Goal: Information Seeking & Learning: Find specific fact

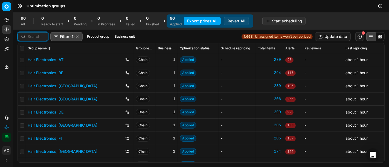
click at [37, 38] on input at bounding box center [36, 36] width 17 height 5
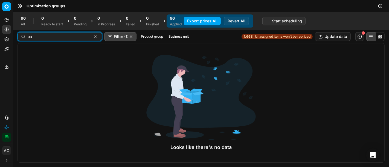
type input "o"
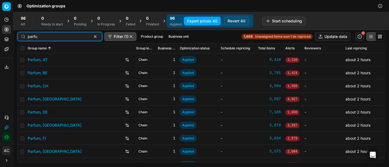
type input "parfu"
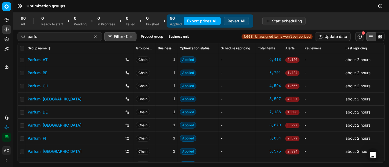
click at [45, 114] on link "Parfum, DE" at bounding box center [38, 112] width 20 height 5
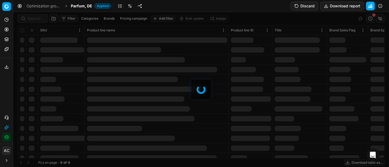
click at [30, 15] on div at bounding box center [201, 89] width 376 height 155
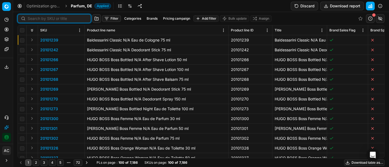
click at [30, 17] on input at bounding box center [58, 18] width 60 height 5
paste input "80000028-75"
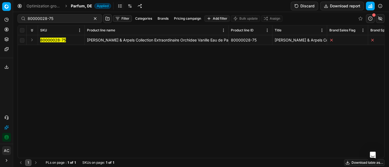
click at [32, 39] on button "Expand" at bounding box center [32, 40] width 7 height 7
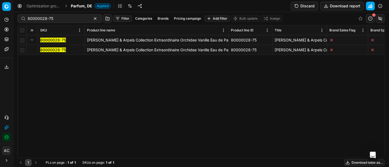
click at [48, 50] on mark "80000028-75" at bounding box center [53, 50] width 26 height 5
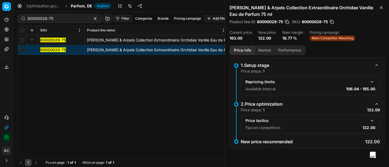
click at [373, 120] on button "button" at bounding box center [372, 121] width 7 height 7
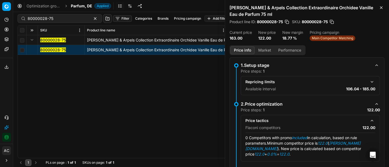
scroll to position [16, 0]
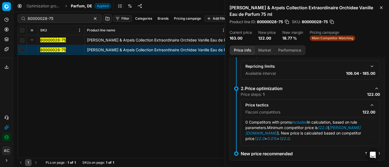
click at [259, 50] on button "Market" at bounding box center [265, 51] width 20 height 8
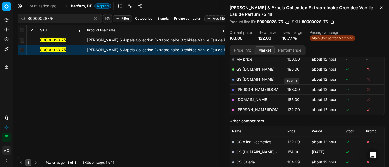
scroll to position [92, 0]
click at [250, 109] on link "[PERSON_NAME][DOMAIN_NAME]" at bounding box center [267, 110] width 63 height 5
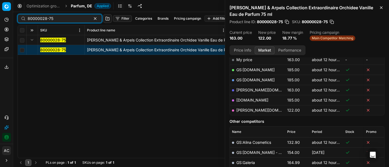
click at [53, 16] on input "80000028-75" at bounding box center [58, 18] width 60 height 5
paste input "8354-100"
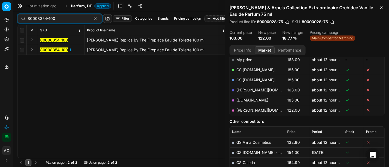
click at [30, 39] on button "Expand" at bounding box center [32, 40] width 7 height 7
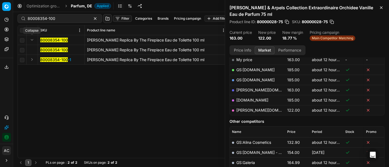
click at [30, 39] on button "Expand" at bounding box center [32, 40] width 7 height 7
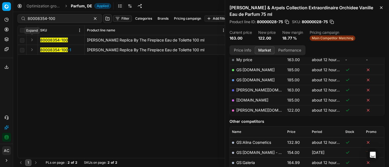
click at [30, 39] on button "Expand" at bounding box center [32, 40] width 7 height 7
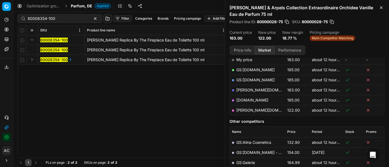
click at [55, 51] on mark "80008354-100" at bounding box center [54, 50] width 28 height 5
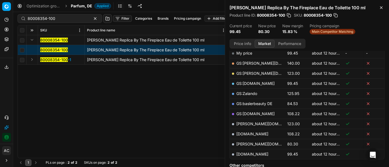
scroll to position [91, 0]
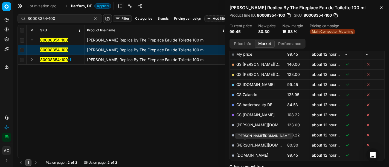
click at [247, 142] on td "[PERSON_NAME][DOMAIN_NAME]" at bounding box center [257, 145] width 55 height 10
click at [247, 144] on link "[PERSON_NAME][DOMAIN_NAME]" at bounding box center [267, 145] width 63 height 5
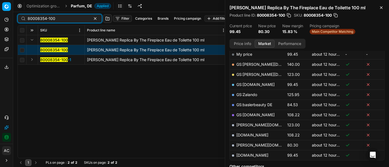
click at [52, 20] on input "80008354-100" at bounding box center [58, 18] width 60 height 5
paste input "548"
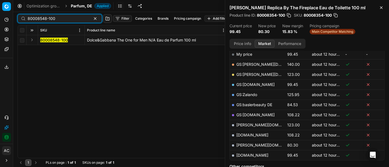
type input "80008548-100"
click at [33, 38] on button "Expand" at bounding box center [32, 40] width 7 height 7
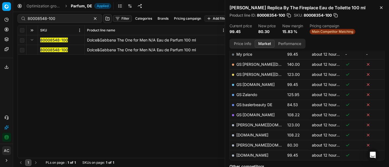
click at [51, 49] on mark "80008548-100" at bounding box center [54, 50] width 28 height 5
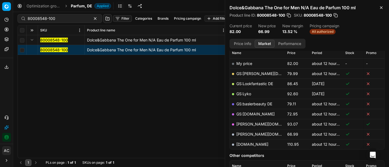
scroll to position [80, 0]
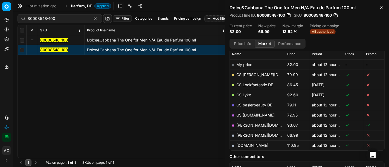
click at [253, 135] on link "[PERSON_NAME][DOMAIN_NAME]" at bounding box center [267, 135] width 63 height 5
click at [78, 5] on span "Parfum, DE" at bounding box center [81, 5] width 21 height 5
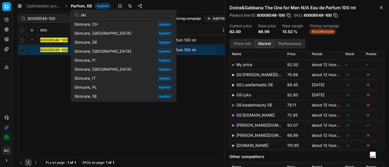
scroll to position [28, 0]
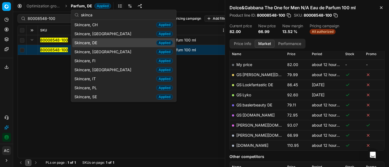
type input "skinca"
click at [106, 42] on div "Skincare, DE Applied" at bounding box center [123, 42] width 103 height 9
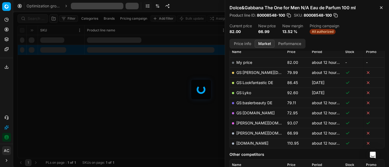
scroll to position [80, 0]
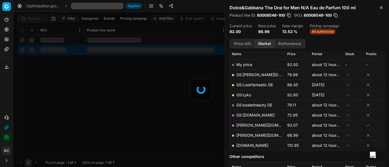
click at [36, 19] on div at bounding box center [201, 89] width 376 height 155
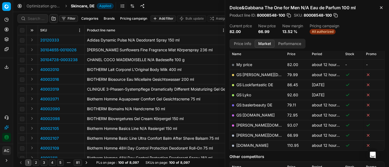
click at [36, 19] on div "Filter Categories Brands Pricing campaign Add filter Bulk update Assign SKU Pro…" at bounding box center [201, 89] width 376 height 155
click at [36, 19] on input at bounding box center [36, 18] width 17 height 5
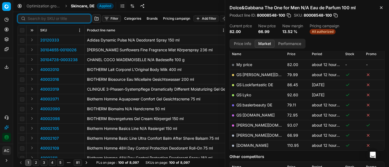
paste input "90007788-0012042"
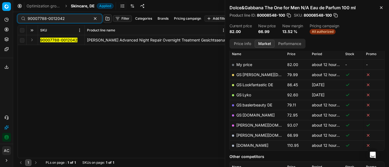
click at [33, 39] on button "Expand" at bounding box center [32, 40] width 7 height 7
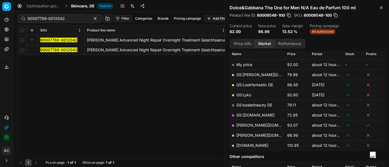
click at [46, 50] on mark "90007788-0012042" at bounding box center [58, 50] width 37 height 5
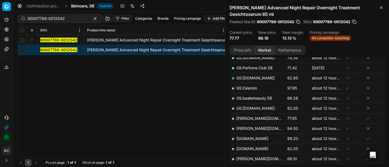
scroll to position [141, 0]
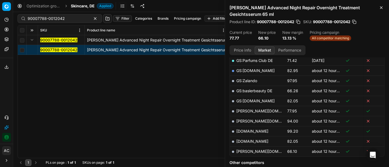
click at [249, 150] on link "[PERSON_NAME][DOMAIN_NAME]" at bounding box center [267, 151] width 63 height 5
click at [47, 21] on input "90007788-0012042" at bounding box center [58, 18] width 60 height 5
paste input "80048868-75"
type input "80048868-75"
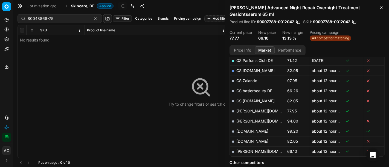
click at [160, 117] on div "Try to change filters or search query" at bounding box center [201, 91] width 367 height 133
click at [79, 8] on span "Skincare, DE" at bounding box center [83, 5] width 24 height 5
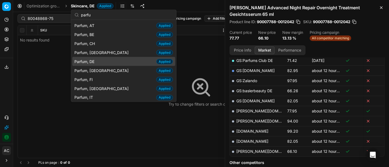
type input "parfu"
click at [103, 61] on div "Parfum, DE Applied" at bounding box center [123, 61] width 103 height 9
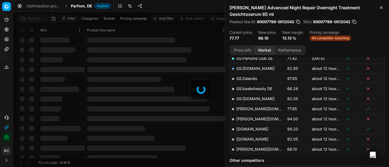
scroll to position [141, 0]
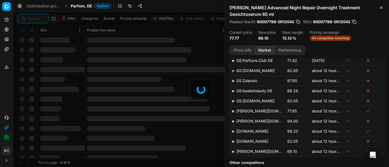
click at [33, 21] on input at bounding box center [36, 18] width 17 height 5
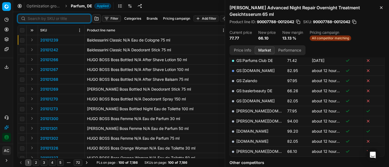
click at [33, 21] on input at bounding box center [58, 18] width 60 height 5
paste input "80048868-75"
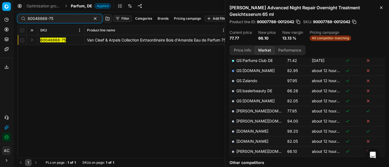
click at [29, 41] on button "Expand" at bounding box center [32, 40] width 7 height 7
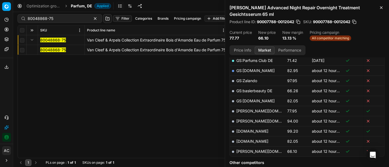
click at [46, 49] on mark "80048868-75" at bounding box center [53, 50] width 26 height 5
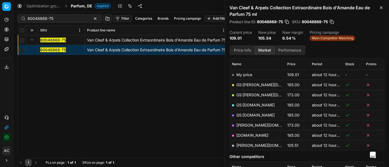
scroll to position [80, 0]
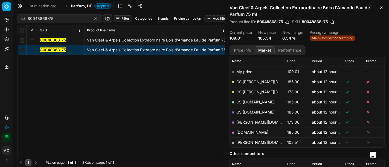
click at [240, 143] on link "[PERSON_NAME][DOMAIN_NAME]" at bounding box center [267, 142] width 63 height 5
click at [57, 19] on input "80048868-75" at bounding box center [58, 18] width 60 height 5
paste input "02035-100"
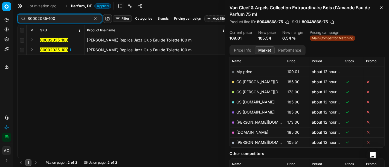
type input "80002035-100"
click at [33, 41] on button "Expand" at bounding box center [32, 40] width 7 height 7
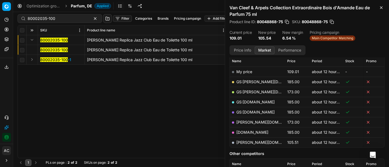
click at [50, 50] on mark "80002035-100" at bounding box center [54, 50] width 28 height 5
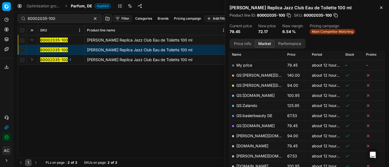
scroll to position [130, 0]
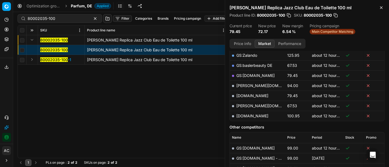
click at [249, 105] on link "[PERSON_NAME][DOMAIN_NAME]" at bounding box center [267, 106] width 63 height 5
click at [88, 5] on span "Parfum, DE" at bounding box center [81, 5] width 21 height 5
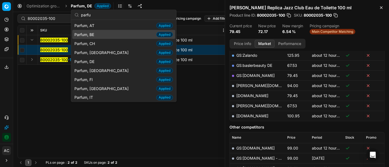
type input "parfu"
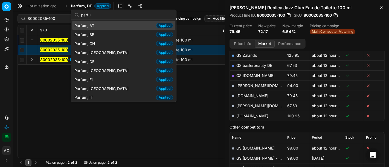
click at [98, 29] on div "Parfum, AT Applied" at bounding box center [123, 25] width 103 height 9
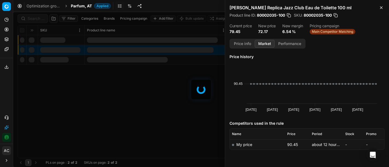
click at [31, 20] on div at bounding box center [201, 89] width 376 height 155
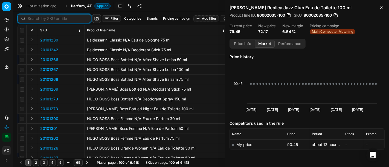
click at [31, 20] on input at bounding box center [58, 18] width 60 height 5
paste input "80040462-100"
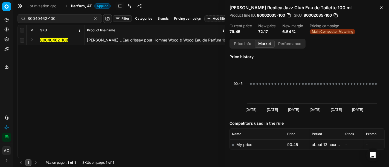
click at [34, 39] on button "Expand" at bounding box center [32, 40] width 7 height 7
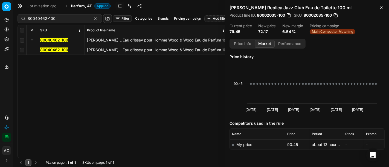
click at [51, 51] on mark "80040462-100" at bounding box center [54, 50] width 28 height 5
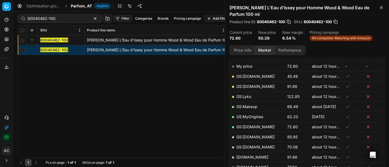
scroll to position [84, 0]
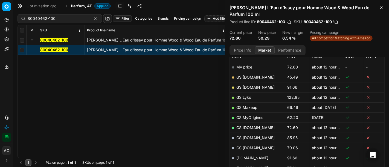
click at [254, 75] on link "GS:[DOMAIN_NAME]" at bounding box center [255, 77] width 38 height 5
click at [54, 18] on input "80040462-100" at bounding box center [58, 18] width 60 height 5
paste input "20102497"
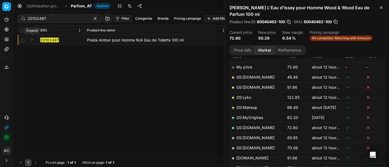
click at [31, 39] on button "Expand" at bounding box center [32, 40] width 7 height 7
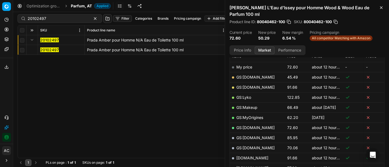
click at [46, 49] on mark "20102497" at bounding box center [49, 50] width 19 height 5
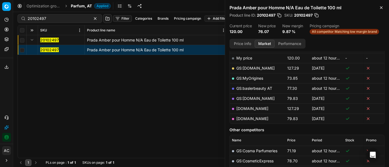
scroll to position [84, 0]
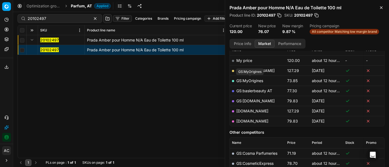
click at [257, 80] on link "GS:MyOrigines" at bounding box center [249, 81] width 27 height 5
click at [70, 16] on input "20102497" at bounding box center [58, 18] width 60 height 5
paste input "20330"
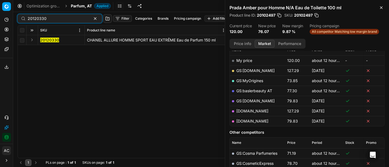
click at [31, 39] on button "Expand" at bounding box center [32, 40] width 7 height 7
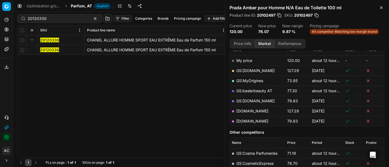
click at [54, 50] on mark "20120330" at bounding box center [49, 50] width 19 height 5
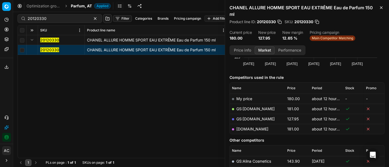
scroll to position [53, 0]
click at [251, 118] on link "GS:[DOMAIN_NAME]" at bounding box center [255, 119] width 38 height 5
click at [51, 19] on input "20120330" at bounding box center [58, 18] width 60 height 5
paste input "80011539-10"
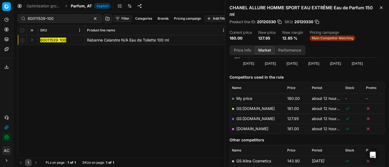
click at [33, 39] on button "Expand" at bounding box center [32, 40] width 7 height 7
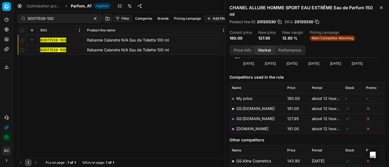
click at [49, 50] on mark "80011539-100" at bounding box center [53, 50] width 26 height 5
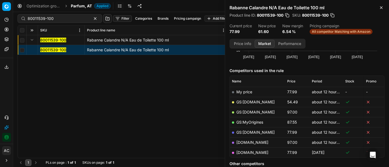
scroll to position [62, 0]
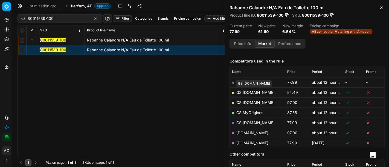
click at [251, 91] on link "GS:[DOMAIN_NAME]" at bounding box center [255, 92] width 38 height 5
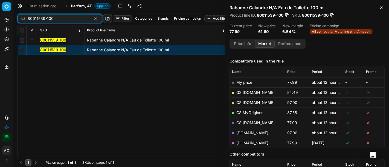
click at [51, 18] on input "80011539-100" at bounding box center [58, 18] width 60 height 5
paste input "90008242-0012818"
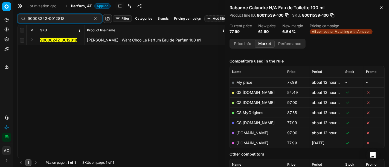
click at [31, 38] on button "Expand" at bounding box center [32, 40] width 7 height 7
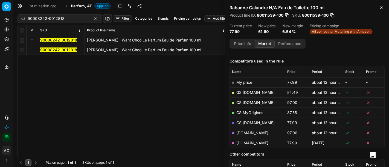
click at [52, 50] on mark "90008242-0012818" at bounding box center [58, 50] width 37 height 5
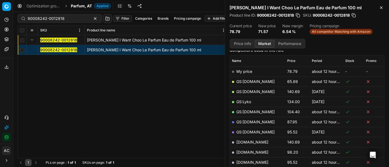
scroll to position [73, 0]
click at [255, 80] on link "GS:[DOMAIN_NAME]" at bounding box center [255, 82] width 38 height 5
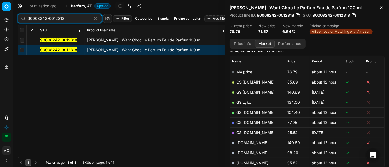
click at [55, 17] on input "90008242-0012818" at bounding box center [58, 18] width 60 height 5
paste input "80058215-100"
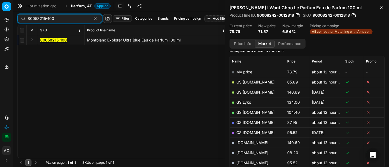
type input "80058215-100"
click at [30, 39] on button "Expand" at bounding box center [32, 40] width 7 height 7
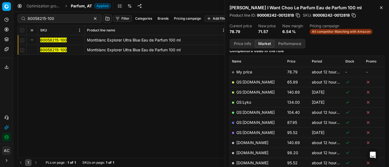
click at [47, 50] on mark "80058215-100" at bounding box center [53, 50] width 27 height 5
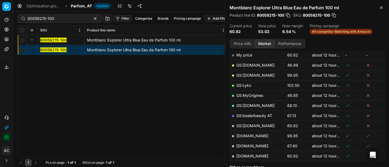
scroll to position [90, 0]
click at [244, 43] on button "Price info" at bounding box center [242, 44] width 24 height 8
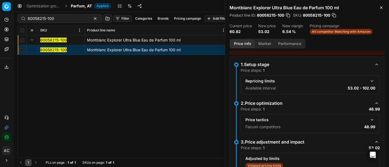
scroll to position [41, 0]
click at [369, 118] on button "button" at bounding box center [372, 120] width 7 height 7
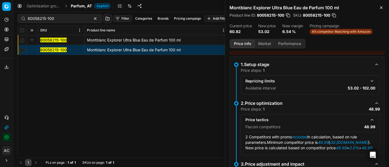
click at [265, 43] on button "Market" at bounding box center [265, 44] width 20 height 8
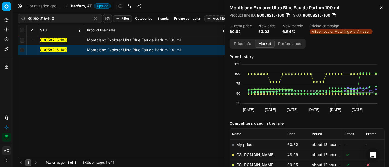
click at [252, 154] on link "GS:[DOMAIN_NAME]" at bounding box center [255, 155] width 38 height 5
click at [80, 7] on span "Parfum, AT" at bounding box center [81, 5] width 21 height 5
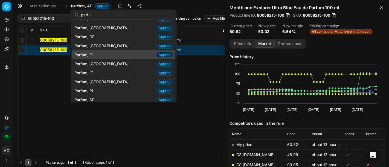
scroll to position [25, 0]
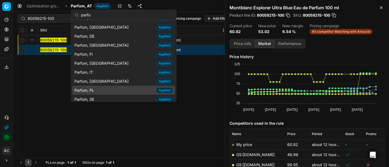
type input "parfu"
click at [99, 89] on div "Parfum, PL Applied" at bounding box center [123, 90] width 103 height 9
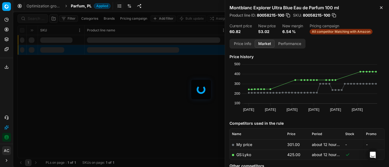
click at [34, 17] on div at bounding box center [201, 89] width 376 height 155
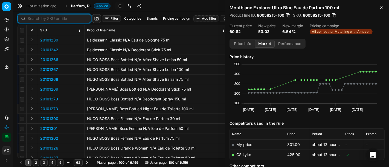
click at [34, 17] on input at bounding box center [58, 18] width 60 height 5
paste input "90001449-0002098"
click at [34, 17] on input at bounding box center [58, 18] width 60 height 5
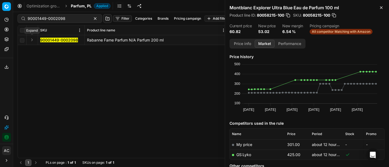
click at [32, 41] on button "Expand" at bounding box center [32, 40] width 7 height 7
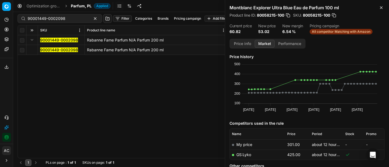
click at [56, 50] on mark "90001449-0002098" at bounding box center [59, 50] width 38 height 5
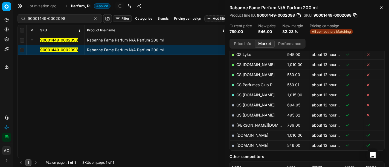
scroll to position [110, 0]
click at [250, 145] on link "[DOMAIN_NAME]" at bounding box center [252, 146] width 32 height 5
click at [60, 19] on input "90001449-0002098" at bounding box center [58, 18] width 60 height 5
paste input "80042438-180"
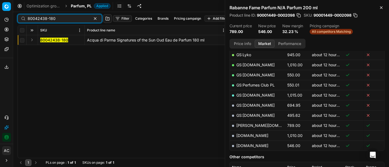
type input "80042438-180"
click at [32, 38] on button "Expand" at bounding box center [32, 40] width 7 height 7
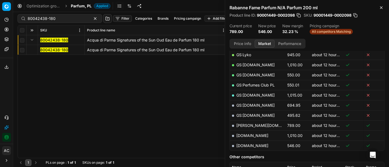
click at [59, 51] on mark "80042438-180" at bounding box center [54, 50] width 28 height 5
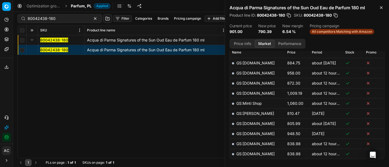
scroll to position [180, 0]
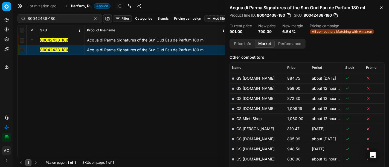
click at [242, 44] on button "Price info" at bounding box center [242, 44] width 24 height 8
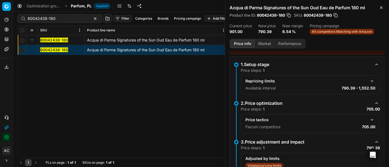
click at [369, 119] on button "button" at bounding box center [372, 120] width 7 height 7
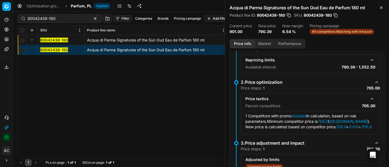
scroll to position [86, 0]
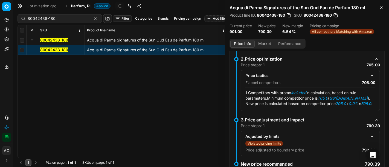
click at [264, 42] on button "Market" at bounding box center [265, 44] width 20 height 8
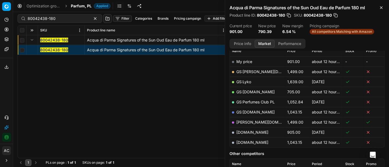
scroll to position [84, 0]
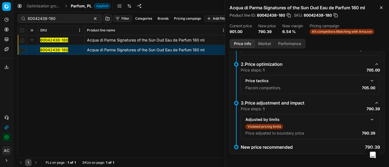
click at [244, 44] on button "Price info" at bounding box center [242, 44] width 24 height 8
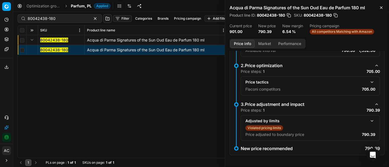
click at [369, 121] on button "button" at bounding box center [372, 121] width 7 height 7
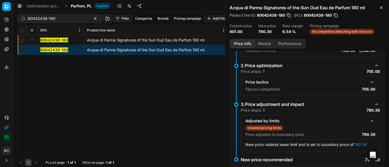
click at [369, 84] on button "button" at bounding box center [372, 82] width 7 height 7
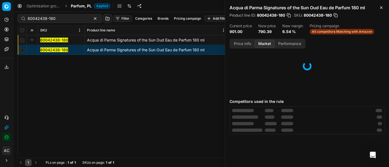
click at [265, 44] on button "Market" at bounding box center [265, 44] width 20 height 8
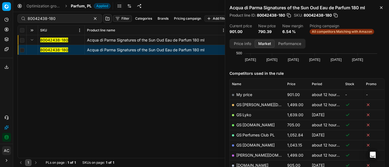
scroll to position [50, 0]
click at [258, 125] on link "GS:[DOMAIN_NAME]" at bounding box center [255, 125] width 38 height 5
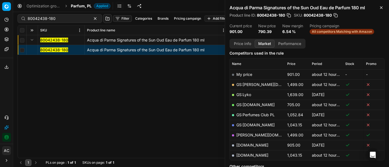
scroll to position [70, 0]
click at [204, 96] on div "80042438-180 Acqua di Parma Signatures of the Sun Oud Eau de Parfum 180 ml 8004…" at bounding box center [201, 96] width 367 height 123
click at [76, 6] on span "Parfum, PL" at bounding box center [81, 5] width 21 height 5
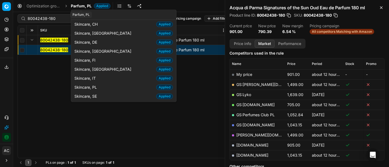
scroll to position [28, 0]
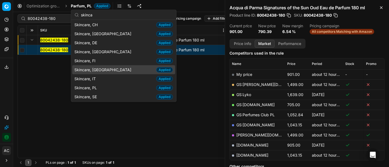
type input "skinca"
click at [105, 71] on div "Skincare, FR Applied" at bounding box center [123, 69] width 103 height 9
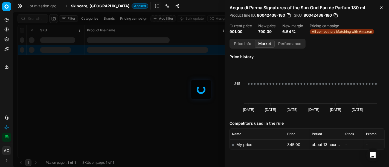
click at [37, 19] on div at bounding box center [201, 89] width 376 height 155
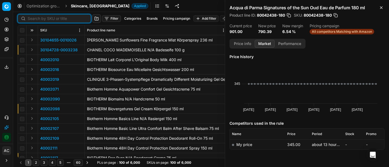
click at [37, 19] on input at bounding box center [58, 18] width 60 height 5
paste input "90006736-0010207"
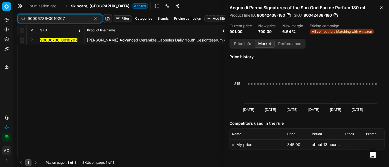
type input "90006736-0010207"
click at [32, 35] on th at bounding box center [32, 30] width 11 height 10
click at [32, 38] on button "Expand" at bounding box center [32, 40] width 7 height 7
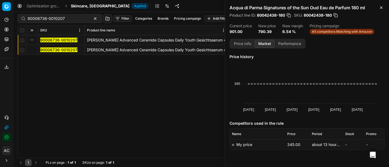
click at [50, 50] on mark "90006736-0010207" at bounding box center [58, 50] width 37 height 5
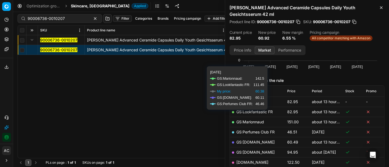
scroll to position [70, 0]
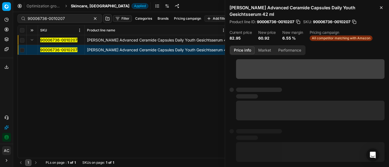
click at [245, 50] on button "Price info" at bounding box center [242, 51] width 24 height 8
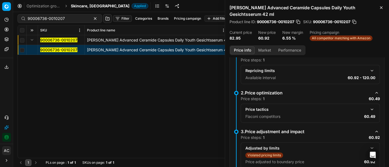
click at [369, 109] on button "button" at bounding box center [372, 109] width 7 height 7
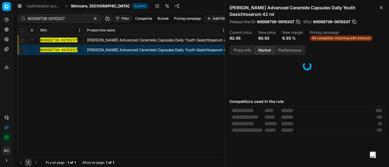
scroll to position [0, 0]
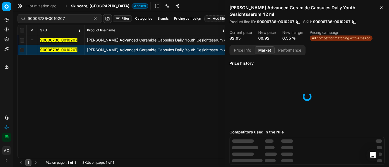
click at [263, 48] on button "Market" at bounding box center [265, 51] width 20 height 8
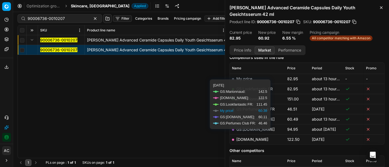
scroll to position [72, 0]
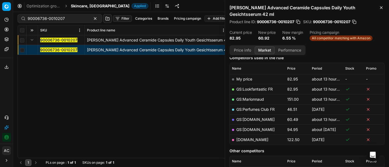
click at [260, 119] on link "GS:[DOMAIN_NAME]" at bounding box center [255, 119] width 38 height 5
click at [83, 5] on span "Skincare, [GEOGRAPHIC_DATA]" at bounding box center [100, 5] width 59 height 5
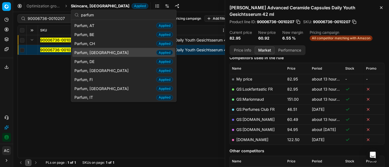
scroll to position [15, 0]
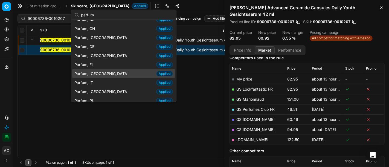
type input "parfum"
click at [108, 74] on div "Parfum, FR Applied" at bounding box center [123, 73] width 103 height 9
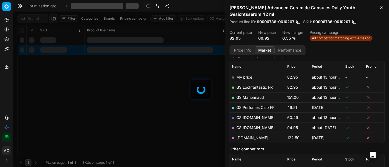
scroll to position [72, 0]
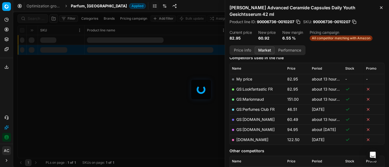
click at [37, 17] on div at bounding box center [201, 89] width 376 height 155
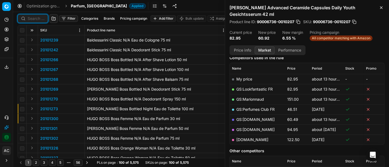
click at [37, 17] on input at bounding box center [36, 18] width 17 height 5
paste input "80007136-50"
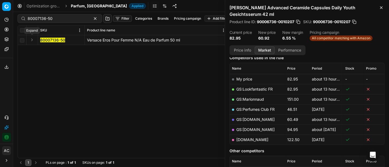
click at [31, 39] on button "Expand" at bounding box center [32, 40] width 7 height 7
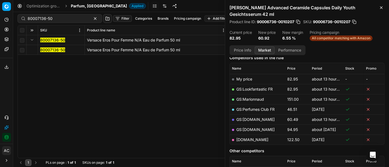
click at [45, 50] on mark "80007136-50" at bounding box center [52, 50] width 25 height 5
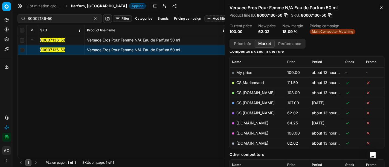
scroll to position [94, 0]
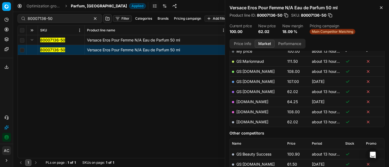
click at [255, 121] on link "[DOMAIN_NAME]" at bounding box center [252, 122] width 32 height 5
click at [47, 20] on input "80007136-50" at bounding box center [58, 18] width 60 height 5
paste input "70684-10"
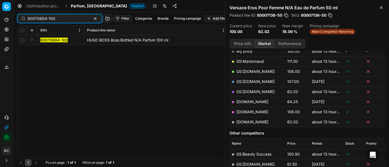
type input "80070684-100"
click at [31, 41] on button "Expand" at bounding box center [32, 40] width 7 height 7
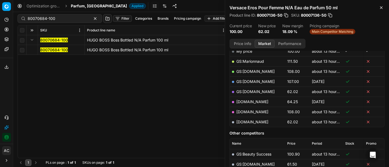
click at [46, 50] on mark "80070684-100" at bounding box center [54, 50] width 28 height 5
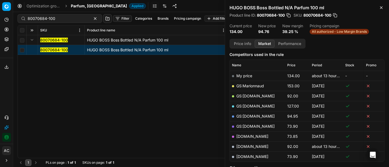
scroll to position [69, 0]
click at [247, 145] on link "[DOMAIN_NAME]" at bounding box center [252, 147] width 32 height 5
click at [73, 19] on input "80070684-100" at bounding box center [58, 18] width 60 height 5
click at [81, 9] on div "Optimization groups Parfum, FR Applied Discard Download report" at bounding box center [201, 6] width 376 height 12
click at [86, 4] on span "Parfum, [GEOGRAPHIC_DATA]" at bounding box center [99, 5] width 56 height 5
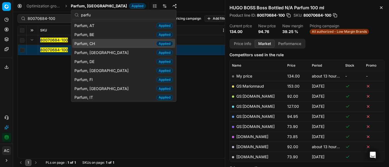
type input "parfu"
click at [97, 39] on div "Parfum, CH Applied" at bounding box center [123, 43] width 103 height 9
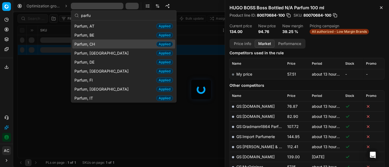
scroll to position [69, 0]
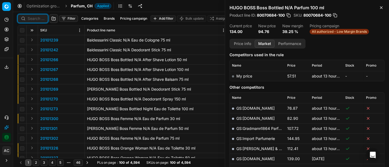
click at [30, 18] on input at bounding box center [36, 18] width 17 height 5
paste input "80072832-50"
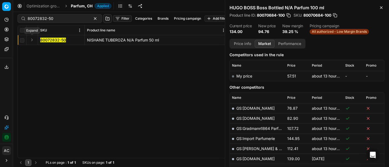
click at [31, 38] on button "Expand" at bounding box center [32, 40] width 7 height 7
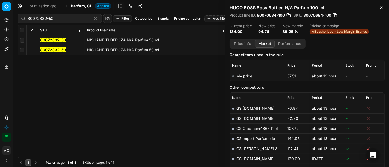
click at [45, 48] on mark "80072832-50" at bounding box center [53, 50] width 26 height 5
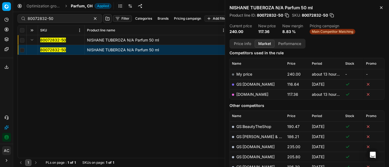
scroll to position [69, 0]
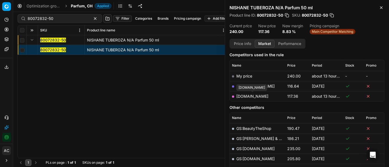
click at [262, 97] on link "[DOMAIN_NAME]" at bounding box center [252, 96] width 32 height 5
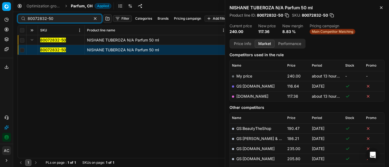
click at [59, 17] on input "80072832-50" at bounding box center [58, 18] width 60 height 5
paste input "90007006-0010619"
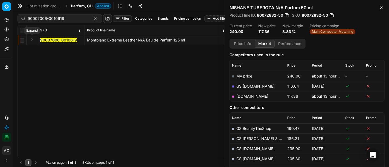
click at [31, 41] on button "Expand" at bounding box center [32, 40] width 7 height 7
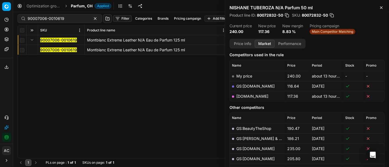
click at [48, 50] on mark "90007006-0010619" at bounding box center [58, 50] width 37 height 5
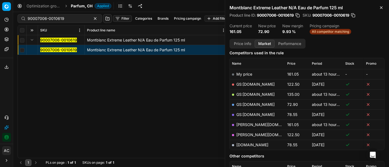
scroll to position [69, 0]
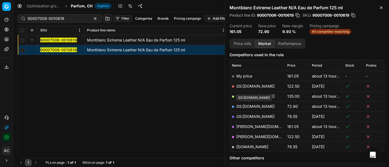
click at [253, 105] on link "GS:[DOMAIN_NAME]" at bounding box center [255, 106] width 38 height 5
click at [71, 18] on input "90007006-0010619" at bounding box center [58, 18] width 60 height 5
paste input "80052300-100"
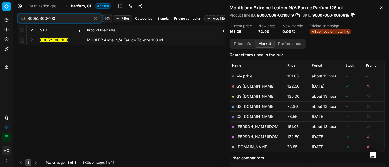
click at [32, 39] on button "Expand" at bounding box center [32, 40] width 7 height 7
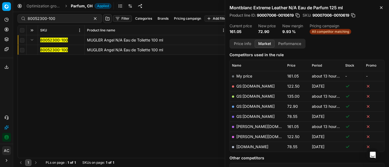
click at [56, 51] on mark "80052300-100" at bounding box center [54, 50] width 28 height 5
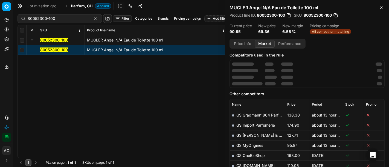
scroll to position [69, 0]
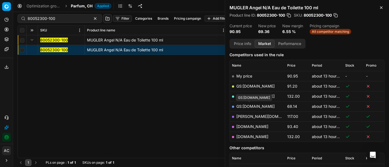
click at [252, 104] on link "GS:[DOMAIN_NAME]" at bounding box center [255, 106] width 38 height 5
click at [63, 19] on input "80052300-100" at bounding box center [58, 18] width 60 height 5
paste input "90015600-0024375"
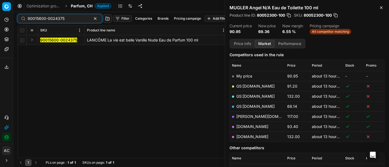
click at [31, 39] on button "Expand" at bounding box center [32, 40] width 7 height 7
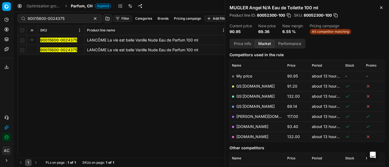
click at [48, 51] on mark "90015600-0024375" at bounding box center [58, 50] width 37 height 5
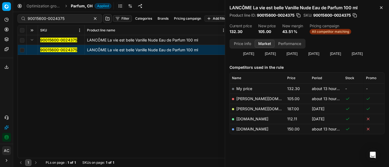
scroll to position [55, 0]
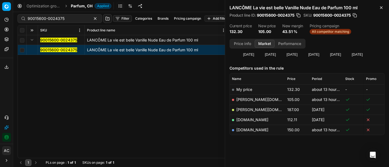
click at [254, 100] on link "[PERSON_NAME][DOMAIN_NAME]" at bounding box center [267, 99] width 63 height 5
click at [56, 21] on input "90015600-0024375" at bounding box center [58, 18] width 60 height 5
paste input "20102661"
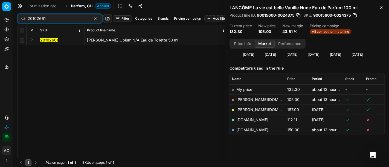
click at [33, 39] on button "Expand" at bounding box center [32, 40] width 7 height 7
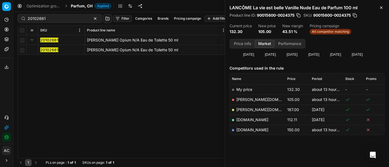
click at [52, 50] on mark "20102661" at bounding box center [49, 50] width 18 height 5
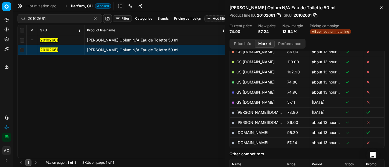
scroll to position [103, 0]
click at [261, 142] on link "[DOMAIN_NAME]" at bounding box center [252, 143] width 32 height 5
click at [59, 17] on input "20102661" at bounding box center [58, 18] width 60 height 5
paste input "90015600-0024374"
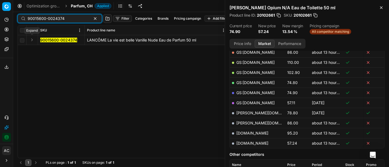
type input "90015600-0024374"
click at [33, 41] on button "Expand" at bounding box center [32, 40] width 7 height 7
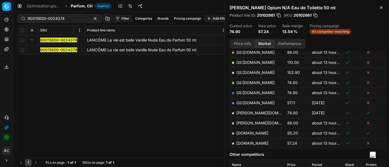
click at [47, 51] on mark "90015600-0024374" at bounding box center [58, 50] width 37 height 5
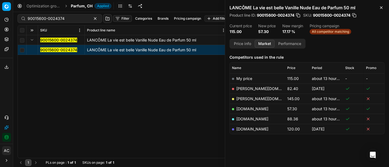
scroll to position [65, 0]
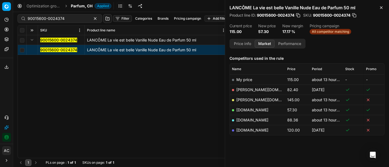
click at [246, 109] on link "[DOMAIN_NAME]" at bounding box center [252, 110] width 32 height 5
click at [5, 118] on icon at bounding box center [6, 118] width 4 height 4
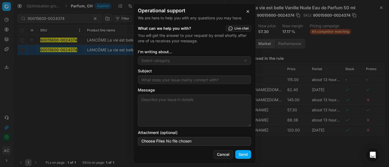
click at [181, 58] on div "Operational support We are here to help you with any questions you may have. Wh…" at bounding box center [194, 83] width 389 height 167
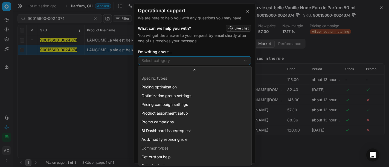
scroll to position [15, 0]
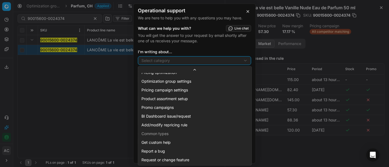
select select "241"
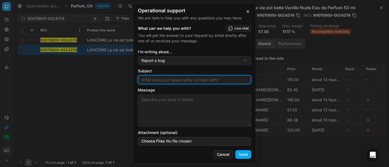
click at [170, 83] on input "Subject" at bounding box center [194, 80] width 108 height 8
type input "wrong size match"
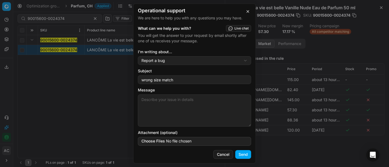
paste textarea "90015600-0024374"
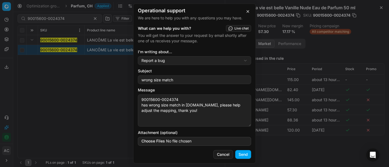
type textarea "90015600-0024374 has wrong size match in [DOMAIN_NAME], please help adjust the …"
click at [243, 157] on button "Send" at bounding box center [243, 155] width 16 height 9
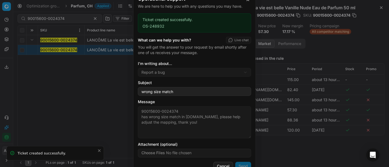
click at [267, 16] on div "Operational support We are here to help you with any questions you may have. Ti…" at bounding box center [194, 83] width 389 height 167
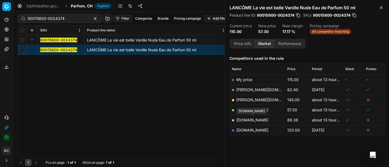
click at [262, 119] on link "[DOMAIN_NAME]" at bounding box center [252, 120] width 32 height 5
click at [84, 6] on span "Parfum, CH" at bounding box center [82, 5] width 22 height 5
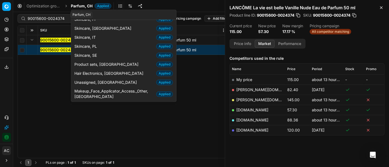
scroll to position [28, 0]
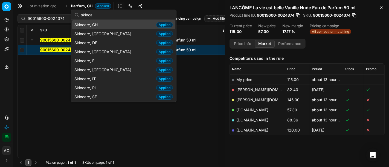
type input "skinca"
click at [102, 23] on div "Skincare, CH Applied" at bounding box center [123, 24] width 103 height 9
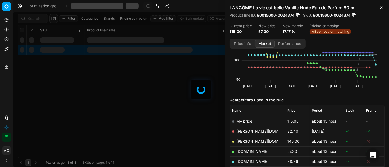
scroll to position [65, 0]
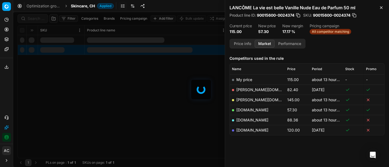
click at [34, 18] on div at bounding box center [201, 89] width 376 height 155
click at [34, 18] on div "Filter Categories Brands Pricing campaign Add filter Bulk update Assign SKU Pro…" at bounding box center [201, 89] width 376 height 155
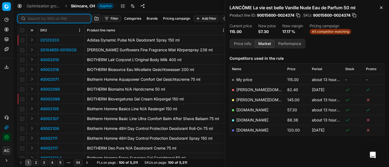
click at [34, 18] on input at bounding box center [58, 18] width 60 height 5
paste input "90013274-0020989"
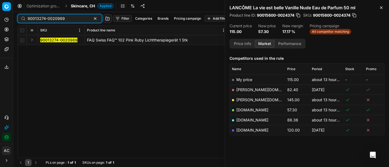
type input "90013274-0020989"
click at [32, 39] on button "Expand" at bounding box center [32, 40] width 7 height 7
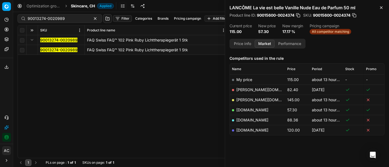
click at [47, 51] on mark "90013274-0020989" at bounding box center [58, 50] width 37 height 5
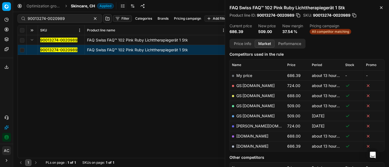
scroll to position [70, 0]
click at [257, 104] on link "GS:[DOMAIN_NAME]" at bounding box center [255, 105] width 38 height 5
click at [85, 7] on span "Skincare, CH" at bounding box center [83, 5] width 24 height 5
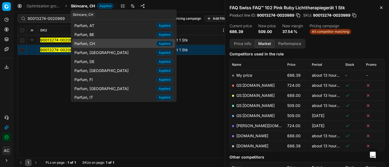
type input "parfu"
click at [91, 43] on span "Parfum, CH" at bounding box center [85, 43] width 23 height 5
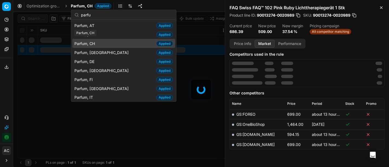
scroll to position [70, 0]
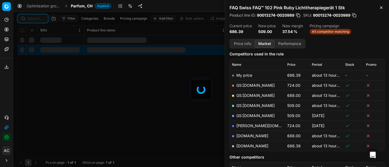
click at [37, 19] on input at bounding box center [36, 18] width 17 height 5
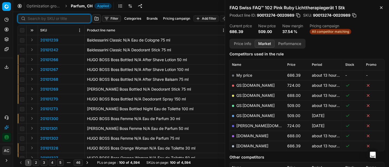
click at [37, 19] on input at bounding box center [58, 18] width 60 height 5
paste input "80018902-100"
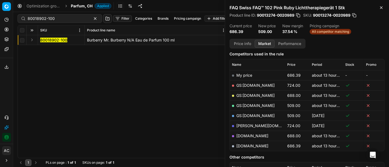
click at [31, 41] on button "Expand" at bounding box center [32, 40] width 7 height 7
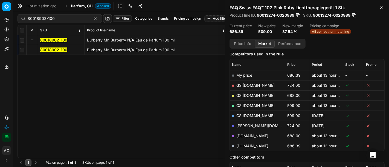
click at [42, 50] on mark "80018902-100" at bounding box center [53, 50] width 27 height 5
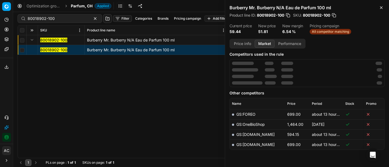
scroll to position [70, 0]
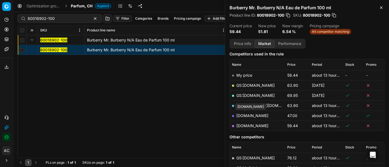
click at [252, 116] on link "[DOMAIN_NAME]" at bounding box center [252, 116] width 32 height 5
click at [72, 16] on input "80018902-100" at bounding box center [58, 18] width 60 height 5
paste input "90007634-001172"
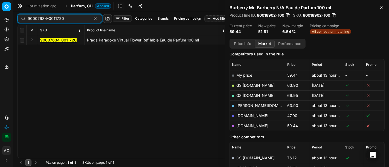
type input "90007634-0011720"
click at [30, 39] on button "Expand" at bounding box center [32, 40] width 7 height 7
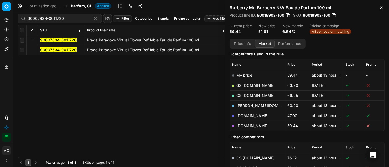
click at [55, 50] on mark "90007634-0011720" at bounding box center [58, 50] width 36 height 5
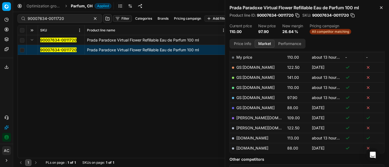
scroll to position [87, 0]
click at [253, 96] on link "GS:[DOMAIN_NAME]" at bounding box center [255, 98] width 38 height 5
click at [79, 5] on span "Parfum, CH" at bounding box center [82, 5] width 22 height 5
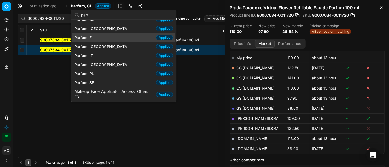
scroll to position [45, 0]
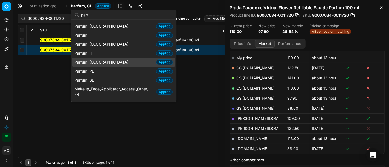
type input "parf"
click at [99, 59] on div "Parfum, NL Applied" at bounding box center [123, 62] width 103 height 9
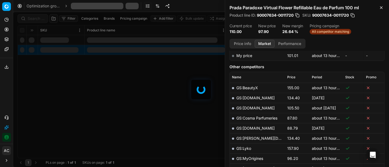
scroll to position [87, 0]
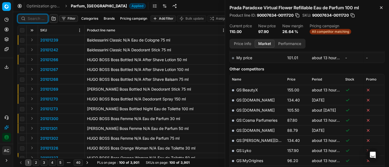
click at [37, 17] on input at bounding box center [36, 18] width 17 height 5
paste input "80048866-100"
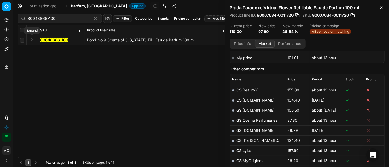
click at [33, 41] on button "Expand" at bounding box center [32, 40] width 7 height 7
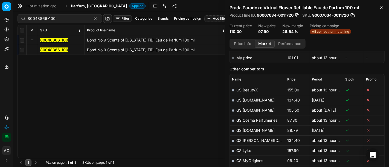
click at [50, 51] on mark "80048866-100" at bounding box center [54, 50] width 28 height 5
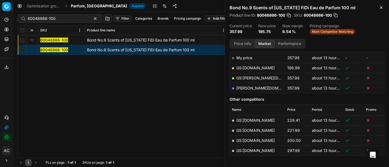
scroll to position [61, 0]
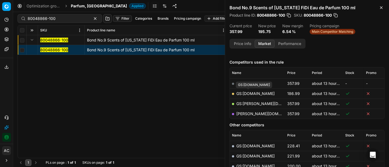
click at [254, 94] on link "GS:[DOMAIN_NAME]" at bounding box center [255, 93] width 38 height 5
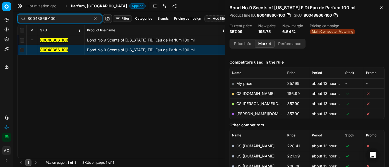
click at [61, 18] on input "80048866-100" at bounding box center [58, 18] width 60 height 5
paste input "90007281-0011055"
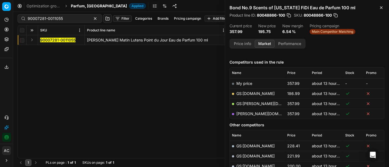
click at [33, 39] on button "Expand" at bounding box center [32, 40] width 7 height 7
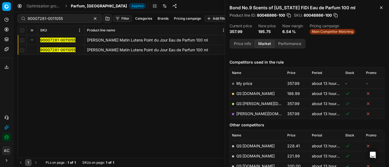
click at [43, 48] on mark "90007281-0011055" at bounding box center [57, 50] width 35 height 5
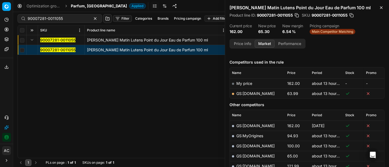
click at [248, 92] on link "GS:[DOMAIN_NAME]" at bounding box center [255, 93] width 38 height 5
click at [55, 17] on input "90007281-0011055" at bounding box center [58, 18] width 60 height 5
paste input "80006718-7"
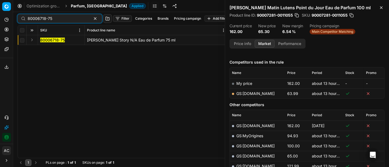
click at [31, 38] on button "Expand" at bounding box center [32, 40] width 7 height 7
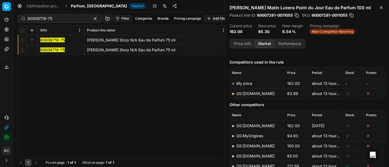
click at [51, 53] on td "80006718-75" at bounding box center [61, 50] width 47 height 10
click at [52, 50] on mark "80006718-75" at bounding box center [52, 50] width 25 height 5
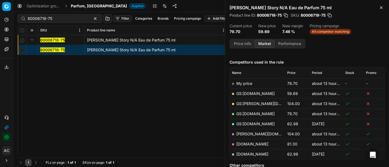
scroll to position [65, 0]
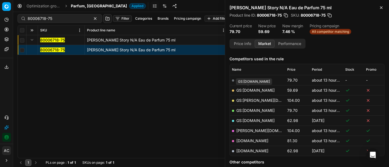
click at [253, 90] on link "GS:[DOMAIN_NAME]" at bounding box center [255, 90] width 38 height 5
click at [55, 22] on div "80006718-75" at bounding box center [60, 18] width 85 height 9
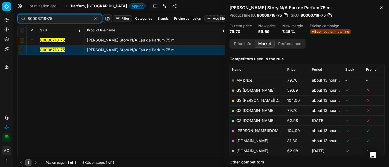
paste input "1374-100"
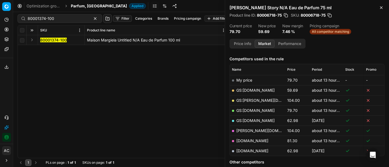
click at [30, 41] on button "Expand" at bounding box center [32, 40] width 7 height 7
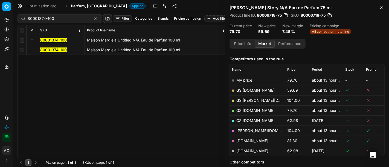
click at [50, 49] on mark "80001374-100" at bounding box center [53, 50] width 27 height 5
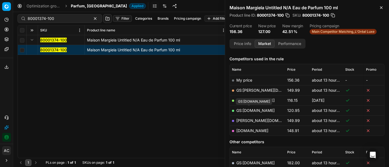
click at [254, 111] on link "GS:[DOMAIN_NAME]" at bounding box center [255, 110] width 38 height 5
click at [62, 21] on input "80001374-100" at bounding box center [58, 18] width 60 height 5
paste input "70637"
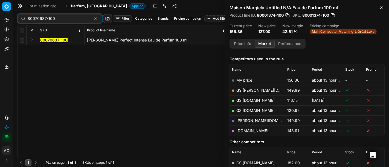
click at [31, 41] on button "Expand" at bounding box center [32, 40] width 7 height 7
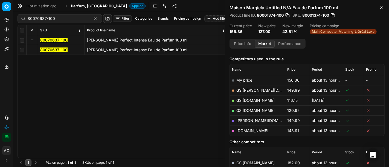
click at [51, 52] on mark "80070637-100" at bounding box center [53, 50] width 27 height 5
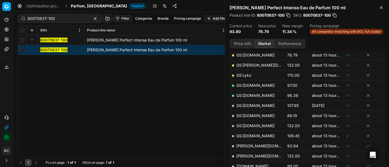
scroll to position [106, 0]
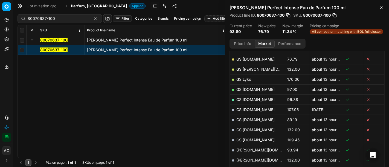
click at [242, 59] on link "GS:[DOMAIN_NAME]" at bounding box center [255, 59] width 38 height 5
click at [63, 18] on input "80070637-100" at bounding box center [58, 18] width 60 height 5
paste input "11596"
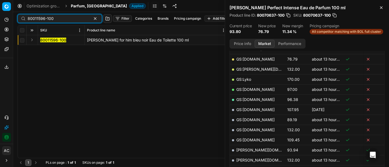
type input "80011596-100"
click at [33, 41] on button "Expand" at bounding box center [32, 40] width 7 height 7
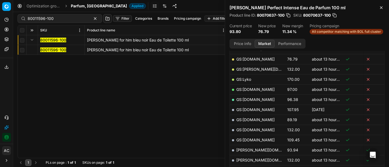
click at [44, 50] on mark "80011596-100" at bounding box center [53, 50] width 26 height 5
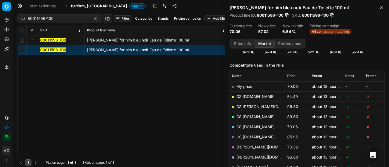
scroll to position [57, 0]
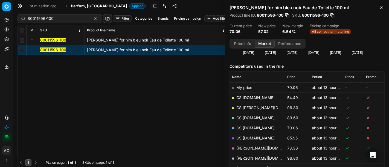
click at [255, 97] on link "GS:[DOMAIN_NAME]" at bounding box center [255, 98] width 38 height 5
click at [78, 8] on span "Parfum, [GEOGRAPHIC_DATA]" at bounding box center [99, 5] width 56 height 5
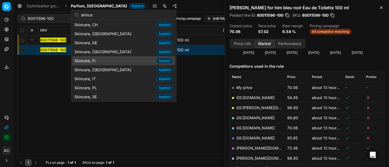
scroll to position [0, 0]
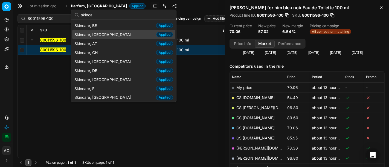
type input "skinca"
click at [99, 33] on span "Skincare, [GEOGRAPHIC_DATA]" at bounding box center [103, 34] width 59 height 5
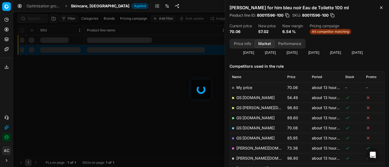
click at [40, 19] on div at bounding box center [201, 89] width 376 height 155
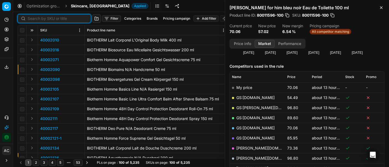
click at [40, 19] on input at bounding box center [58, 18] width 60 height 5
paste input "90006011-0009051"
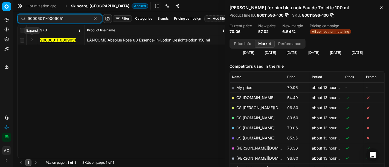
type input "90006011-0009051"
click at [32, 40] on button "Expand" at bounding box center [32, 40] width 7 height 7
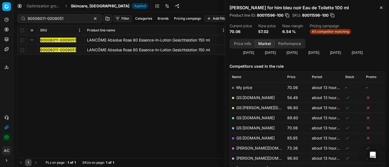
click at [44, 50] on mark "90006011-0009051" at bounding box center [58, 50] width 36 height 5
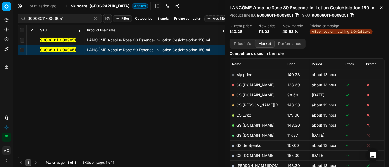
scroll to position [70, 0]
click at [250, 94] on link "GS:[DOMAIN_NAME]" at bounding box center [255, 94] width 38 height 5
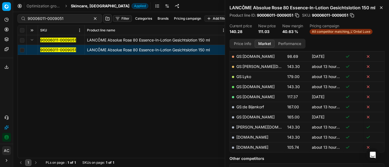
scroll to position [108, 0]
click at [253, 144] on td "[DOMAIN_NAME]" at bounding box center [257, 148] width 55 height 10
click at [254, 146] on link "[DOMAIN_NAME]" at bounding box center [252, 148] width 32 height 5
click at [165, 102] on div "90006011-0009051 LANCÔME Absolue Rose 80 Essence-In-Lotion Gesichtslotion 150 m…" at bounding box center [201, 96] width 367 height 123
click at [88, 5] on span "Skincare, [GEOGRAPHIC_DATA]" at bounding box center [100, 5] width 59 height 5
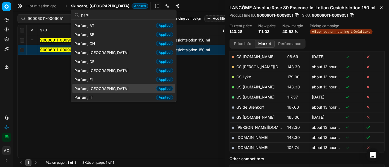
scroll to position [28, 0]
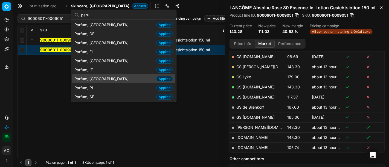
type input "paru"
click at [100, 76] on div "Parfum, NL Applied" at bounding box center [123, 78] width 103 height 9
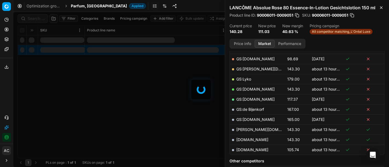
scroll to position [108, 0]
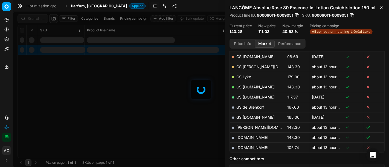
click at [35, 21] on div at bounding box center [201, 89] width 376 height 155
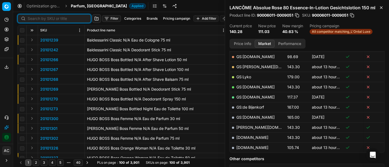
click at [35, 21] on input at bounding box center [58, 18] width 60 height 5
paste input "80022179-100"
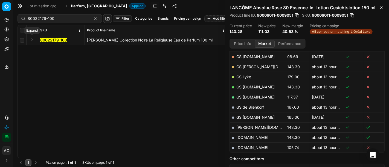
click at [31, 38] on button "Expand" at bounding box center [32, 40] width 7 height 7
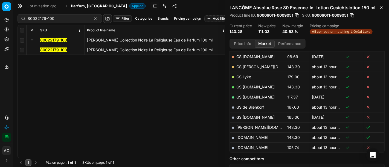
click at [48, 51] on mark "80022179-100" at bounding box center [53, 50] width 27 height 5
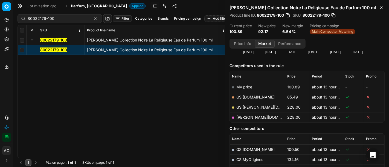
scroll to position [58, 0]
click at [250, 98] on link "GS:[DOMAIN_NAME]" at bounding box center [255, 97] width 38 height 5
click at [62, 24] on div "80022179-100 Filter Categories Brands Pricing campaign Add filter Bulk update A…" at bounding box center [201, 18] width 367 height 13
click at [73, 19] on input "80022179-100" at bounding box center [58, 18] width 60 height 5
paste input "39152"
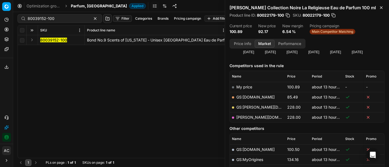
click at [33, 42] on button "Expand" at bounding box center [32, 40] width 7 height 7
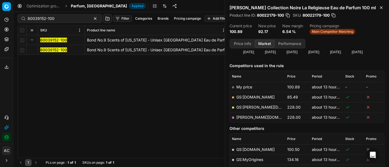
click at [56, 49] on mark "80039152-100" at bounding box center [53, 50] width 27 height 5
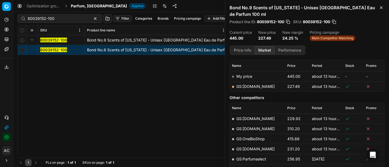
scroll to position [75, 0]
click at [248, 85] on link "GS:[DOMAIN_NAME]" at bounding box center [255, 87] width 38 height 5
click at [61, 19] on input "80039152-100" at bounding box center [58, 18] width 60 height 5
paste input "10171"
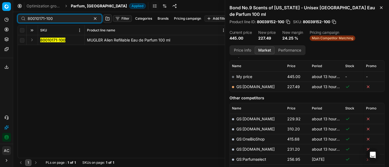
type input "80010171-100"
click at [33, 41] on button "Expand" at bounding box center [32, 40] width 7 height 7
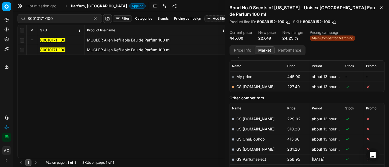
click at [48, 49] on mark "80010171-100" at bounding box center [52, 50] width 25 height 5
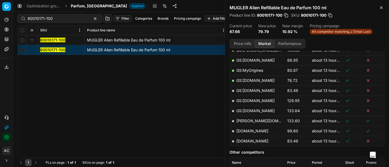
scroll to position [125, 0]
click at [243, 44] on button "Price info" at bounding box center [242, 44] width 24 height 8
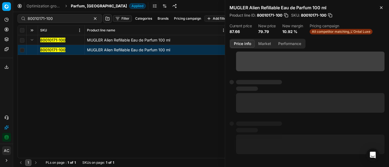
scroll to position [0, 0]
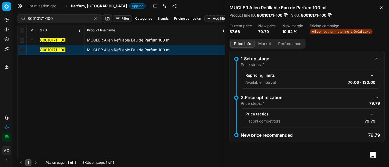
click at [372, 110] on div "Price tactics Flaconi competitors 79.79" at bounding box center [310, 118] width 139 height 19
click at [373, 113] on button "button" at bounding box center [372, 114] width 7 height 7
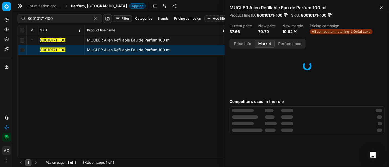
click at [262, 44] on button "Market" at bounding box center [265, 44] width 20 height 8
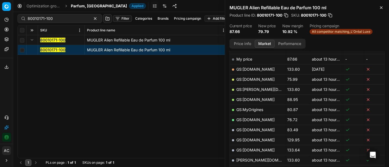
scroll to position [86, 0]
click at [250, 79] on link "GS:[DOMAIN_NAME]" at bounding box center [255, 79] width 38 height 5
click at [80, 8] on span "Parfum, [GEOGRAPHIC_DATA]" at bounding box center [99, 5] width 56 height 5
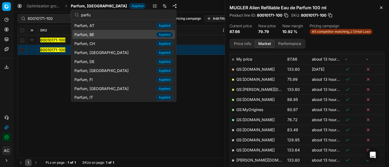
type input "parfu"
click at [90, 34] on span "Parfum, BE" at bounding box center [85, 34] width 22 height 5
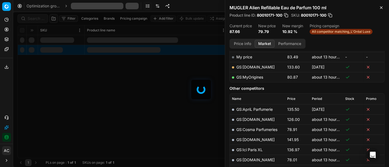
scroll to position [86, 0]
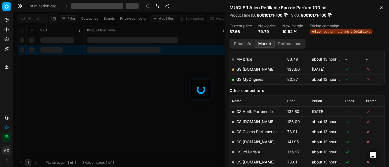
click at [29, 19] on div at bounding box center [201, 89] width 376 height 155
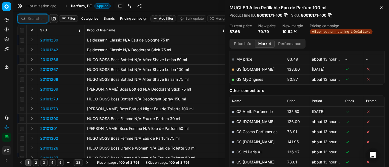
click at [39, 17] on input at bounding box center [36, 18] width 17 height 5
paste input "90015799-0024633"
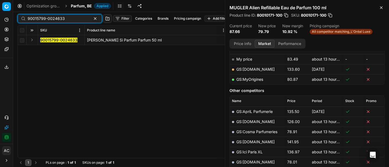
type input "90015799-0024633"
click at [33, 39] on button "Expand" at bounding box center [32, 40] width 7 height 7
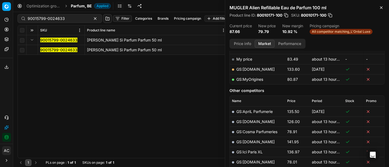
click at [44, 50] on mark "90015799-0024633" at bounding box center [58, 50] width 37 height 5
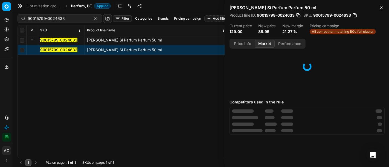
scroll to position [55, 0]
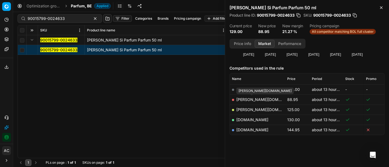
click at [258, 101] on link "[PERSON_NAME][DOMAIN_NAME]" at bounding box center [267, 99] width 63 height 5
